Goal: Ask a question

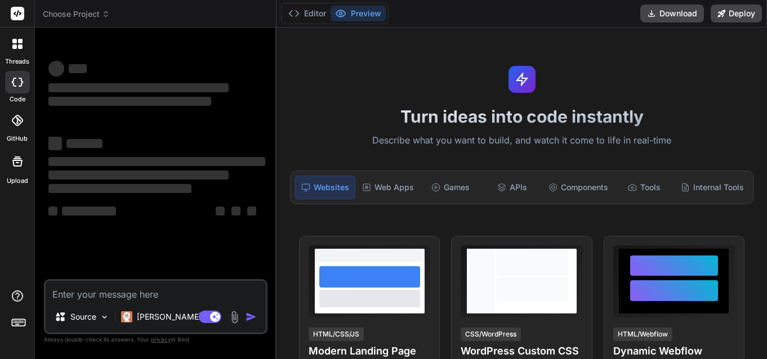
click at [72, 294] on textarea at bounding box center [156, 291] width 220 height 20
type textarea "x"
type textarea "give correct sentence " Worked on to test and update the County website workfl…"
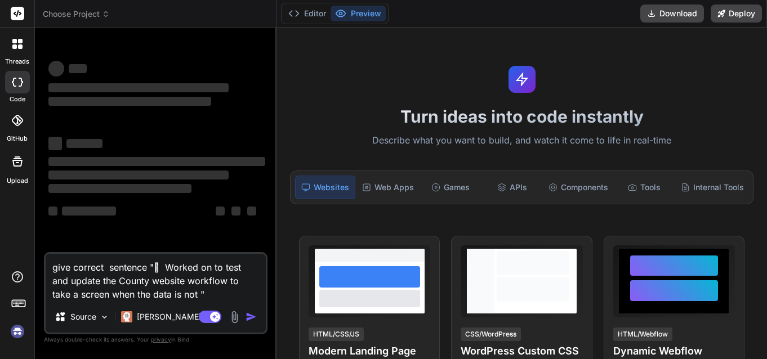
type textarea "x"
type textarea "give correct sentence " Worked on to test and update the County website workfl…"
type textarea "x"
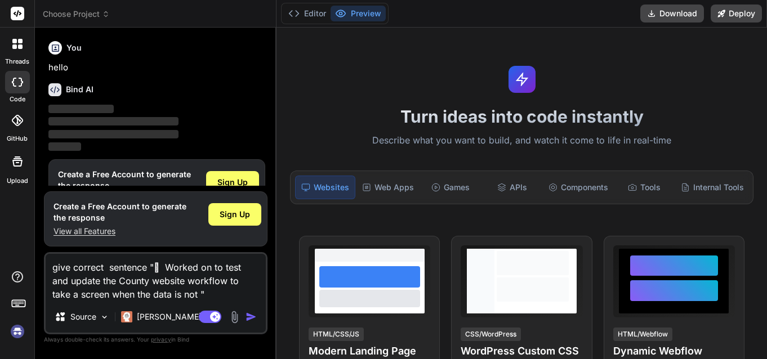
scroll to position [34, 0]
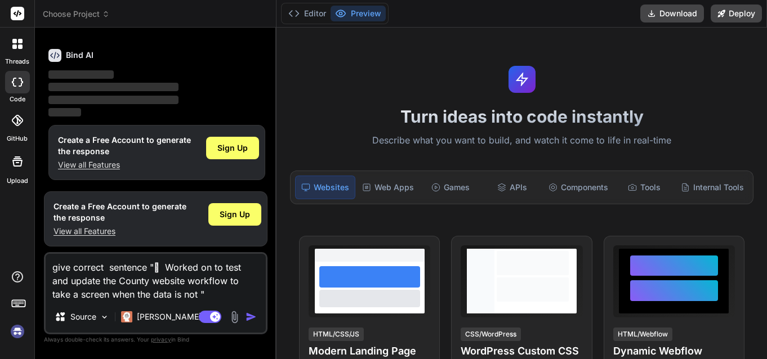
click at [244, 312] on div "Agent Mode. When this toggle is activated, AI automatically makes decisions, re…" at bounding box center [228, 317] width 65 height 14
